Goal: Transaction & Acquisition: Purchase product/service

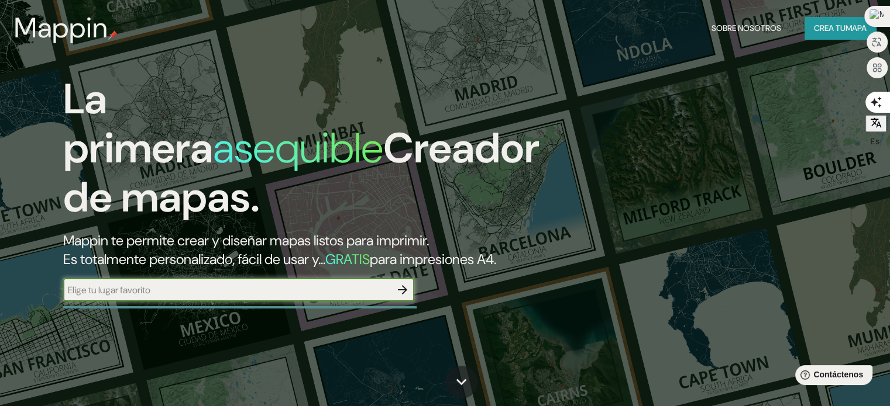
click at [185, 297] on input "text" at bounding box center [227, 290] width 328 height 13
click at [239, 297] on input "text" at bounding box center [227, 290] width 328 height 13
paste input "[PERSON_NAME][STREET_ADDRESS]"
type input "[PERSON_NAME][STREET_ADDRESS]"
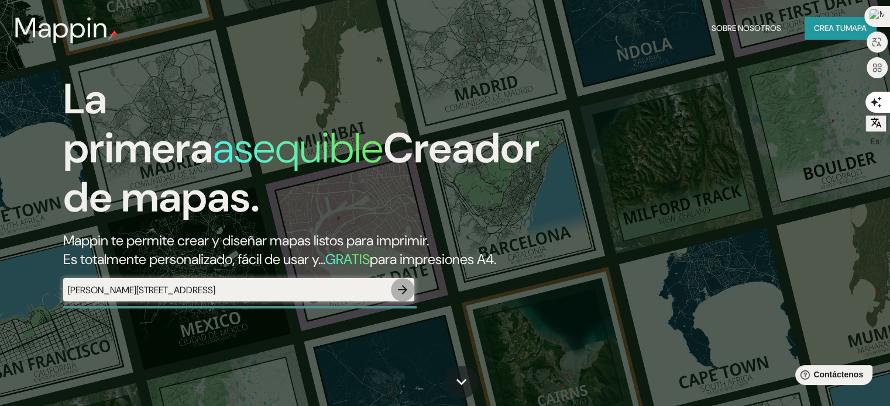
click at [399, 295] on icon "button" at bounding box center [402, 289] width 9 height 9
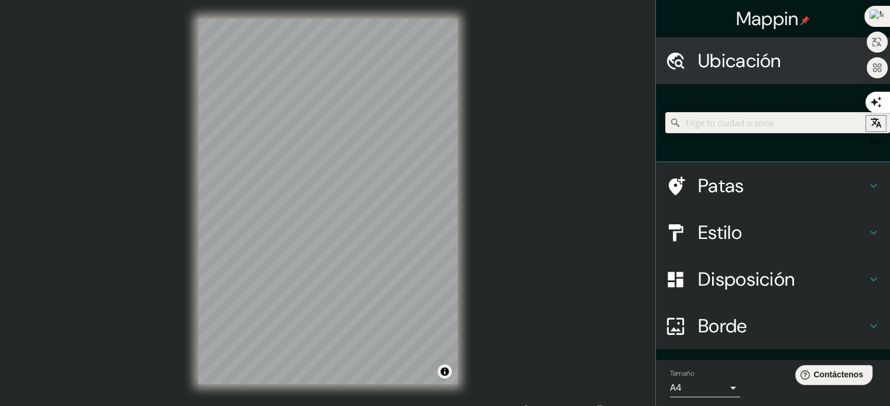
click at [680, 120] on input "Elige tu ciudad o zona" at bounding box center [777, 122] width 225 height 21
paste input "[PERSON_NAME][STREET_ADDRESS]"
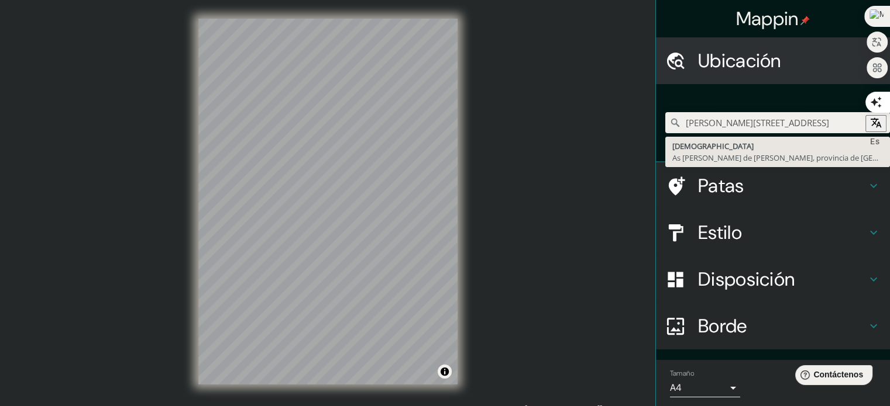
type input "[PERSON_NAME][STREET_ADDRESS]"
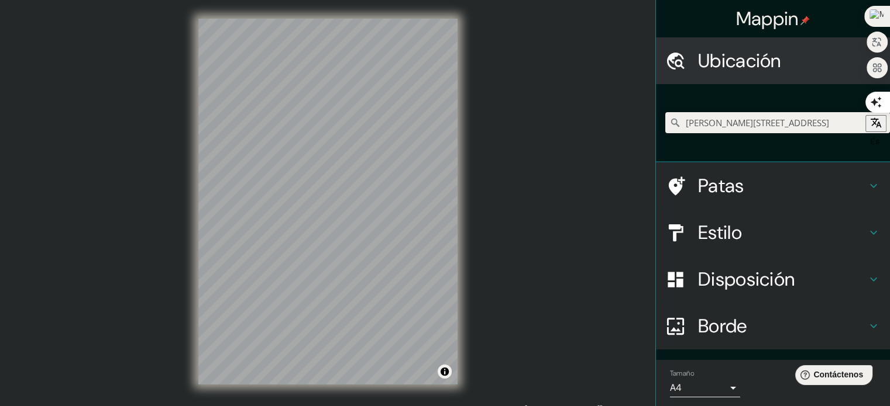
scroll to position [0, 0]
click at [707, 189] on font "Patas" at bounding box center [721, 186] width 46 height 25
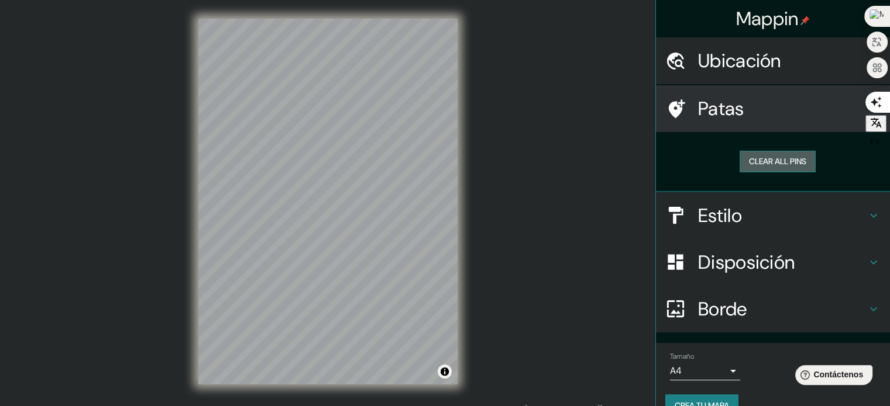
click at [766, 163] on button "Clear all pins" at bounding box center [777, 162] width 76 height 22
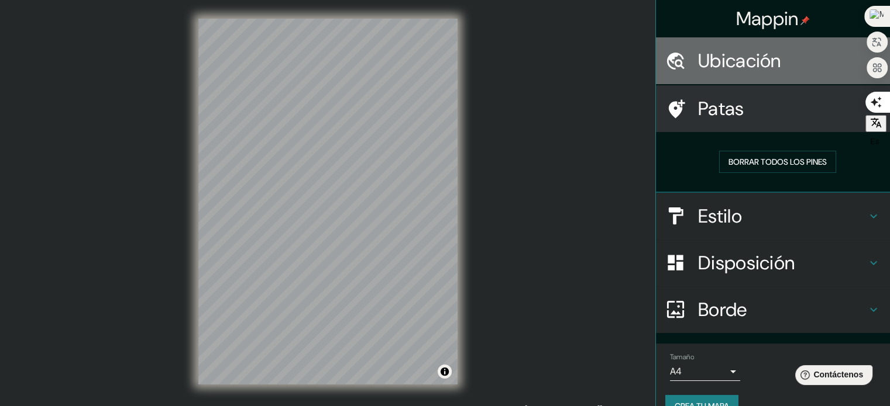
click at [730, 68] on font "Ubicación" at bounding box center [739, 61] width 83 height 25
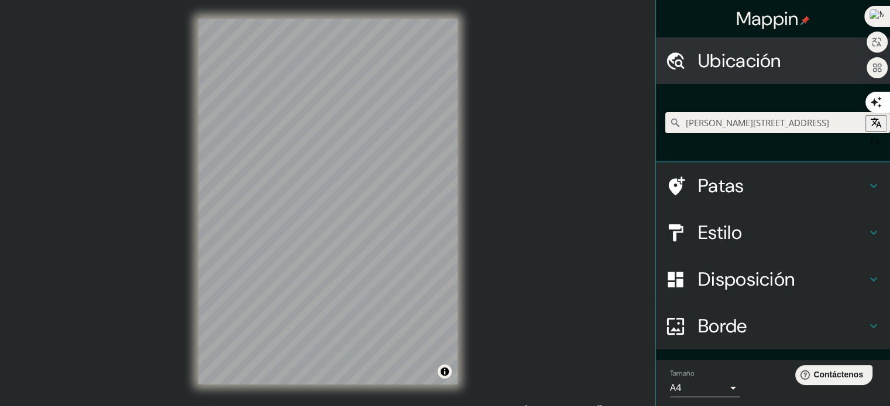
click at [800, 23] on img at bounding box center [804, 20] width 9 height 9
click at [690, 122] on input "Elige tu ciudad o zona" at bounding box center [777, 122] width 225 height 21
click at [685, 120] on input "Elige tu ciudad o zona" at bounding box center [777, 122] width 225 height 21
paste input "[PERSON_NAME][STREET_ADDRESS]"
type input "Serres, [GEOGRAPHIC_DATA], provincia de [GEOGRAPHIC_DATA], [GEOGRAPHIC_DATA]"
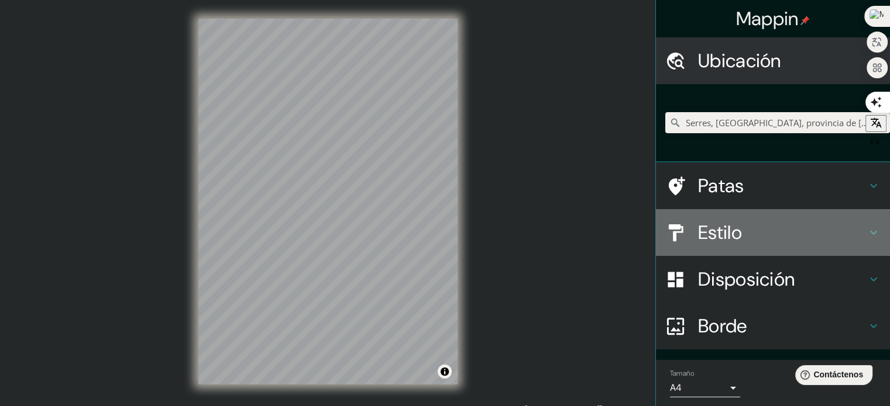
click at [869, 232] on icon at bounding box center [873, 233] width 14 height 14
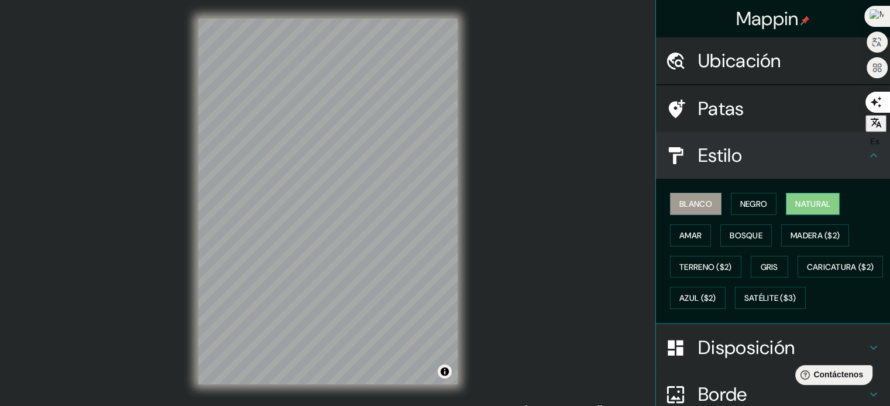
click at [809, 202] on font "Natural" at bounding box center [812, 204] width 35 height 11
click at [794, 234] on font "Madera ($2)" at bounding box center [814, 235] width 49 height 11
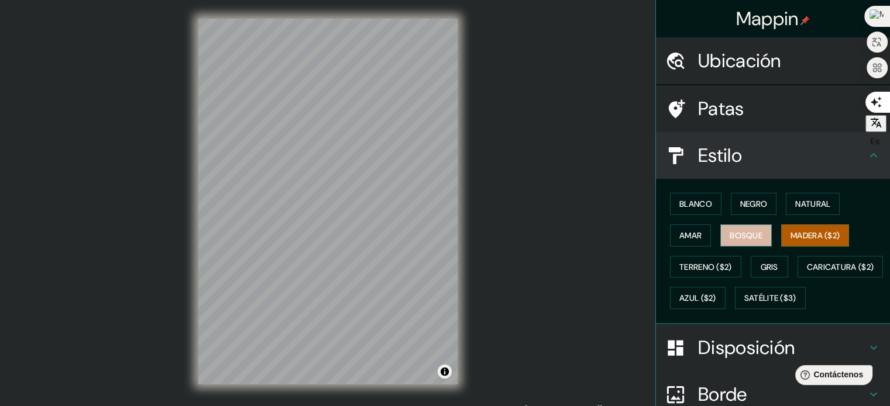
click at [751, 236] on font "Bosque" at bounding box center [745, 235] width 33 height 11
click at [690, 240] on font "Amar" at bounding box center [690, 235] width 22 height 11
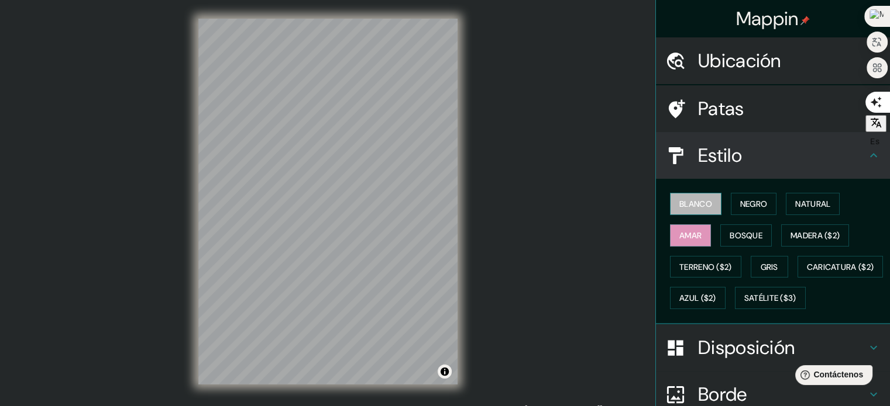
click at [689, 208] on font "Blanco" at bounding box center [695, 204] width 33 height 11
click at [742, 208] on font "Negro" at bounding box center [753, 204] width 27 height 11
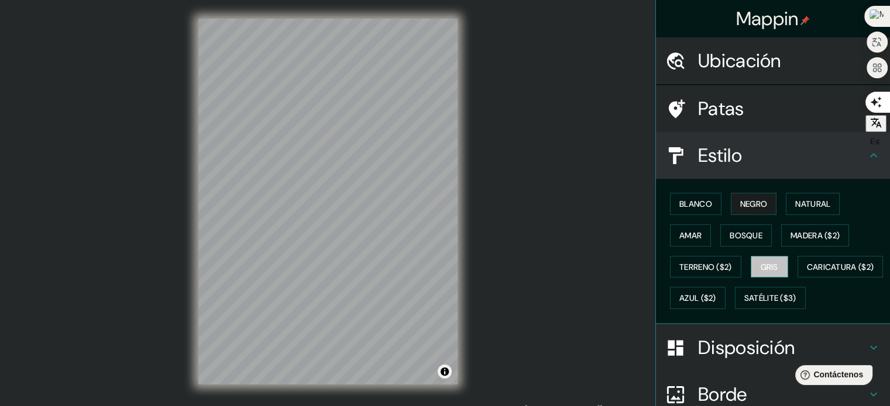
click at [773, 261] on button "Gris" at bounding box center [768, 267] width 37 height 22
click at [705, 266] on font "Terreno ($2)" at bounding box center [705, 267] width 53 height 11
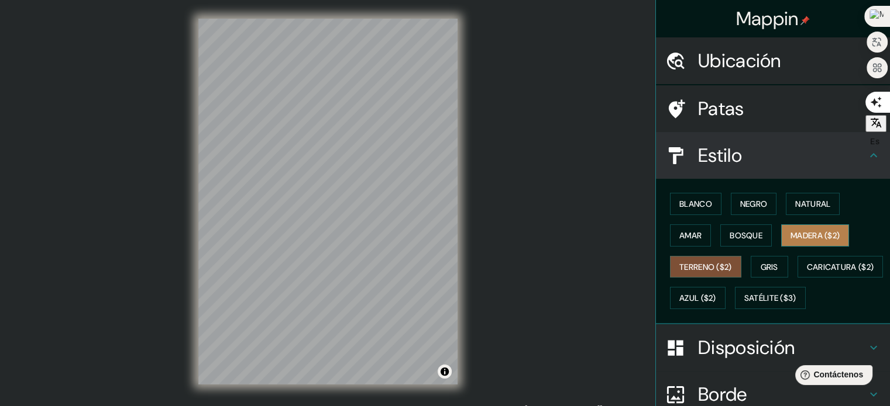
click at [798, 232] on font "Madera ($2)" at bounding box center [814, 235] width 49 height 11
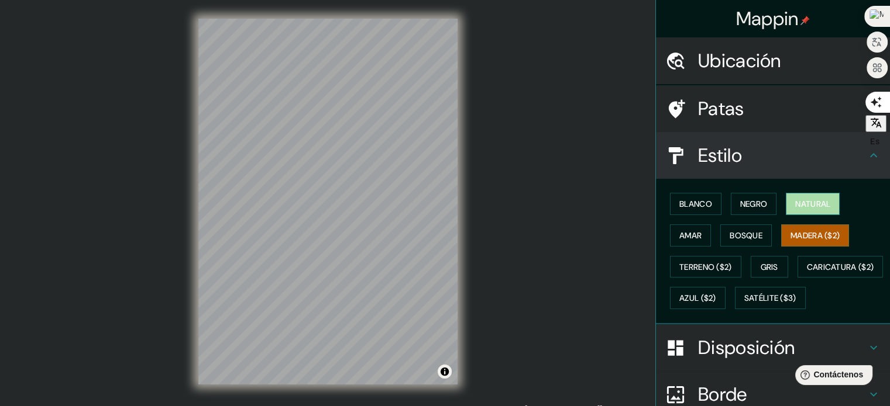
click at [809, 202] on font "Natural" at bounding box center [812, 204] width 35 height 11
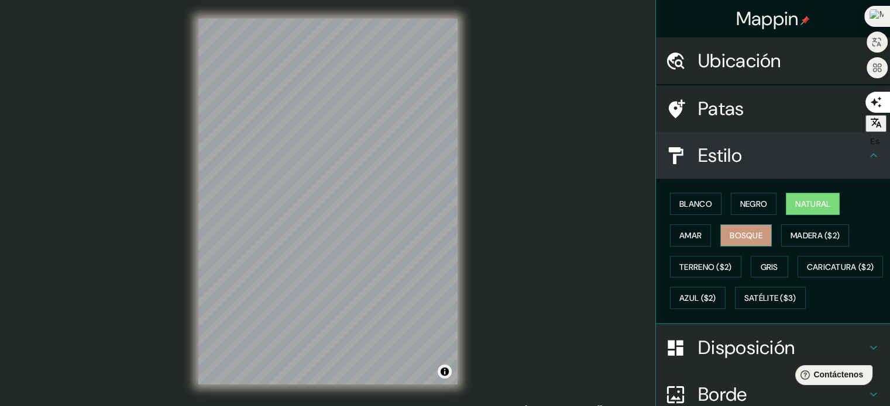
click at [739, 233] on font "Bosque" at bounding box center [745, 235] width 33 height 11
click at [690, 240] on font "Amar" at bounding box center [690, 235] width 22 height 11
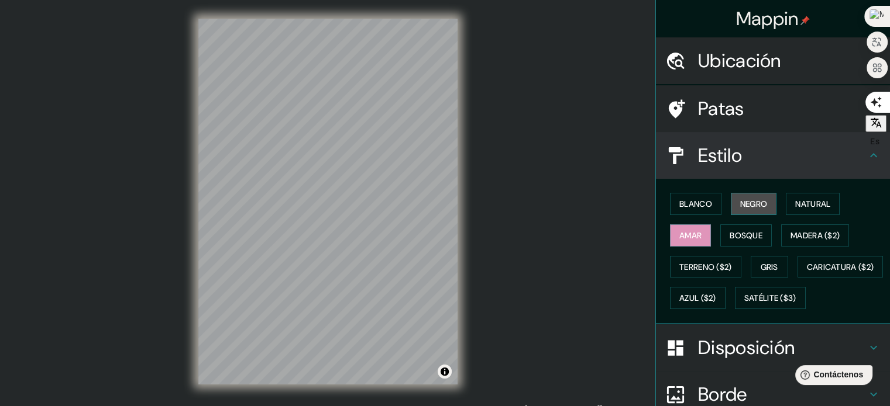
click at [748, 201] on font "Negro" at bounding box center [753, 204] width 27 height 11
click at [760, 260] on font "Gris" at bounding box center [769, 267] width 18 height 15
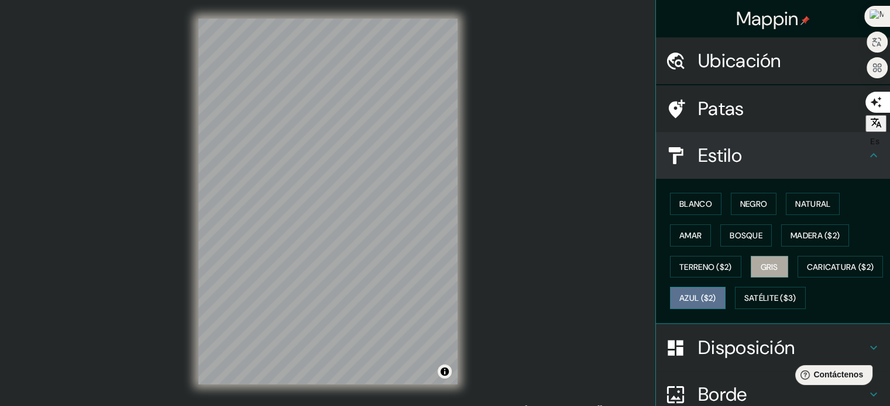
click at [716, 298] on font "Azul ($2)" at bounding box center [697, 299] width 37 height 11
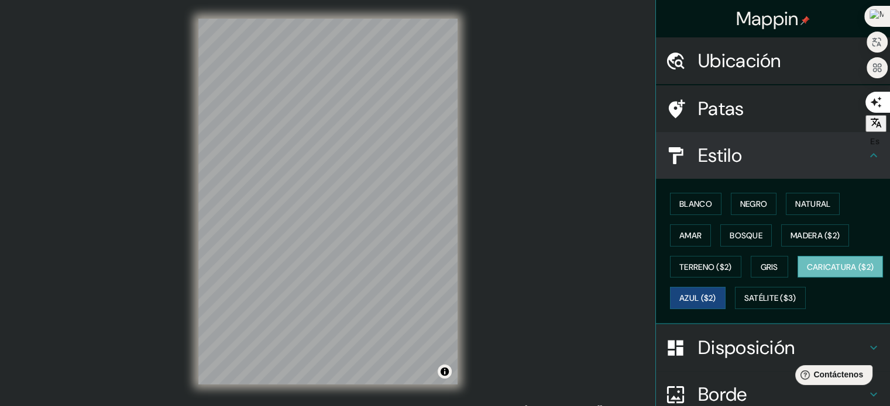
click at [807, 273] on font "Caricatura ($2)" at bounding box center [840, 267] width 67 height 11
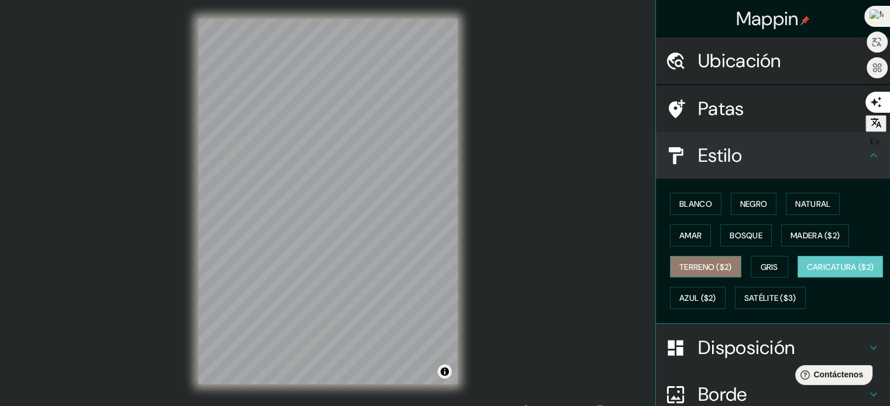
click at [711, 267] on font "Terreno ($2)" at bounding box center [705, 267] width 53 height 11
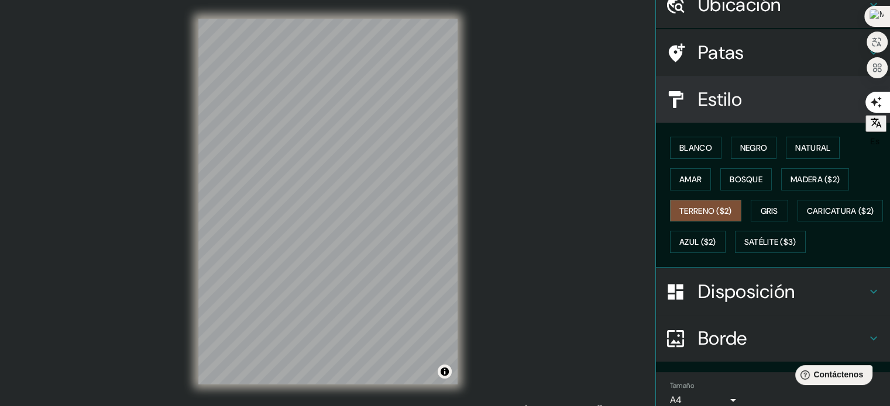
scroll to position [58, 0]
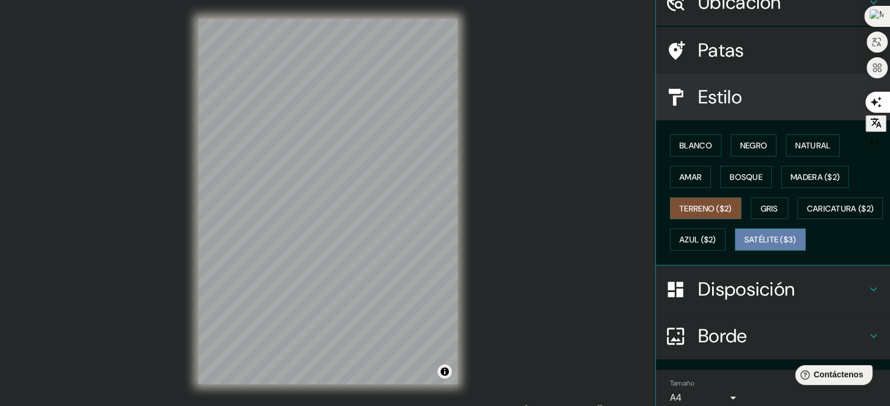
click at [744, 246] on font "Satélite ($3)" at bounding box center [770, 240] width 52 height 11
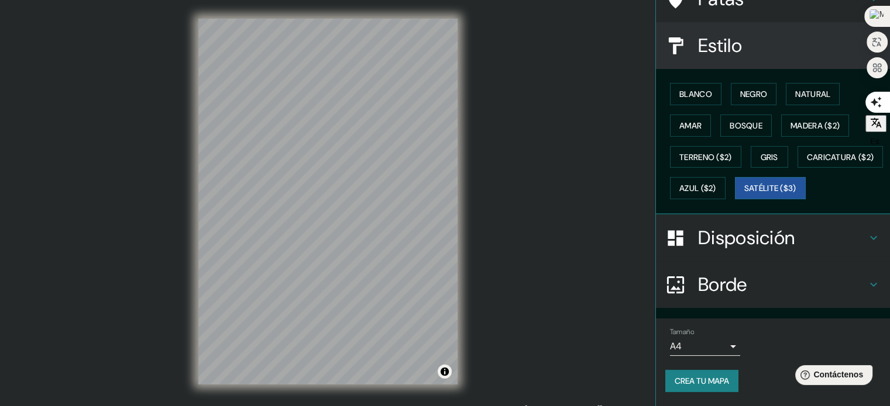
scroll to position [138, 0]
